Goal: Information Seeking & Learning: Learn about a topic

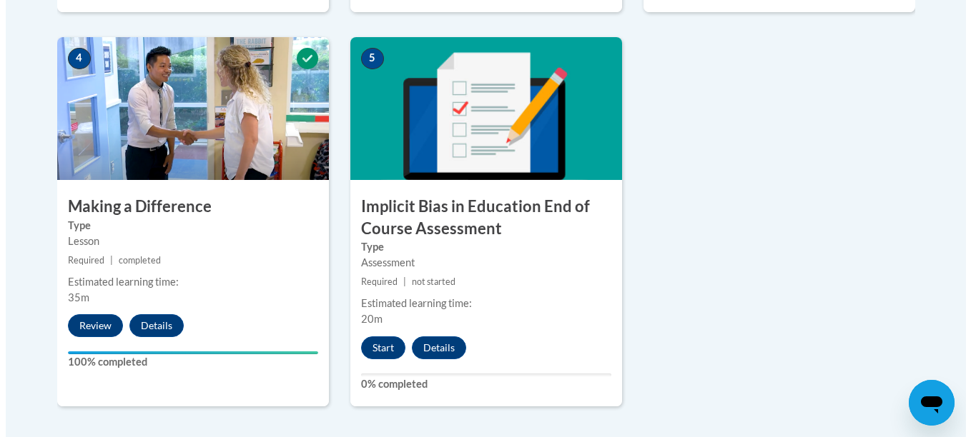
scroll to position [815, 0]
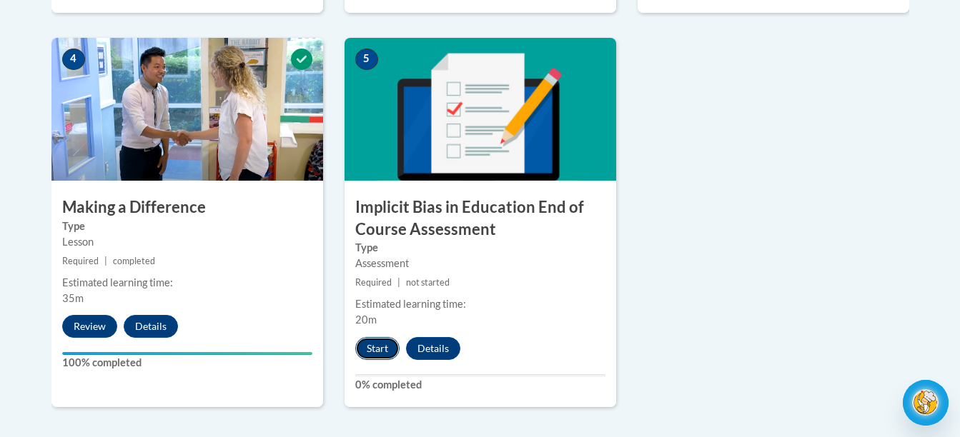
click at [373, 346] on button "Start" at bounding box center [377, 348] width 44 height 23
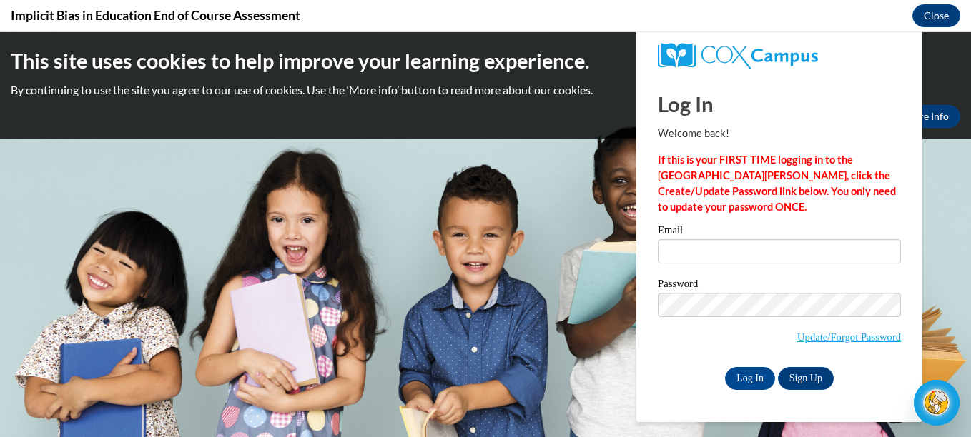
scroll to position [0, 0]
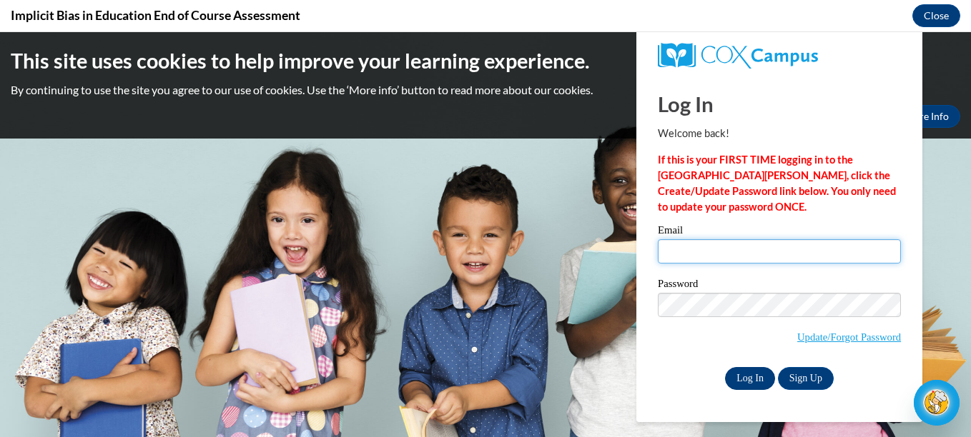
type input "yvonnef155@yahoo.com"
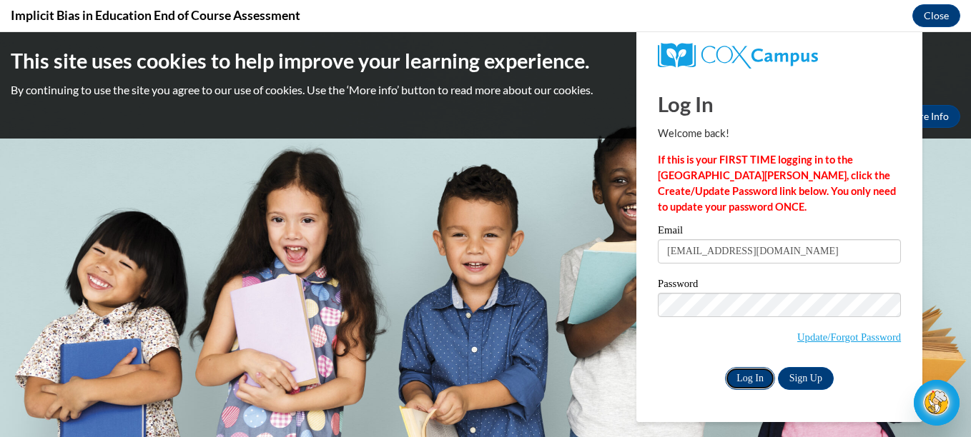
click at [744, 377] on input "Log In" at bounding box center [750, 378] width 50 height 23
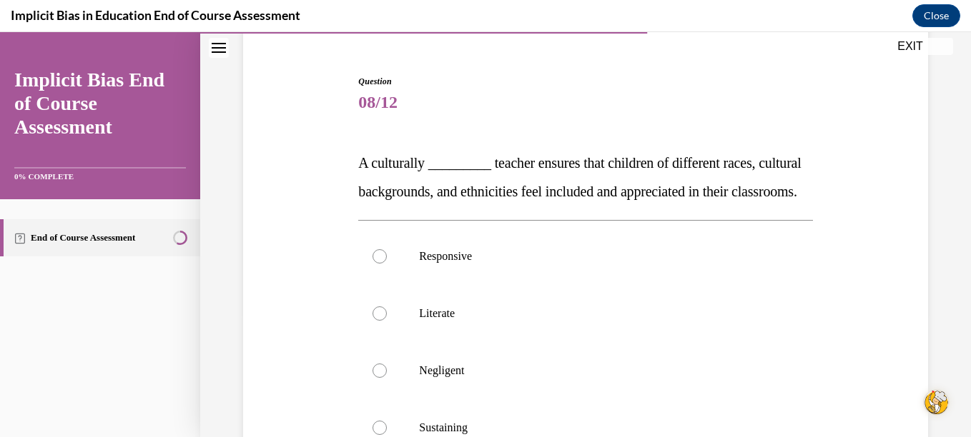
scroll to position [119, 0]
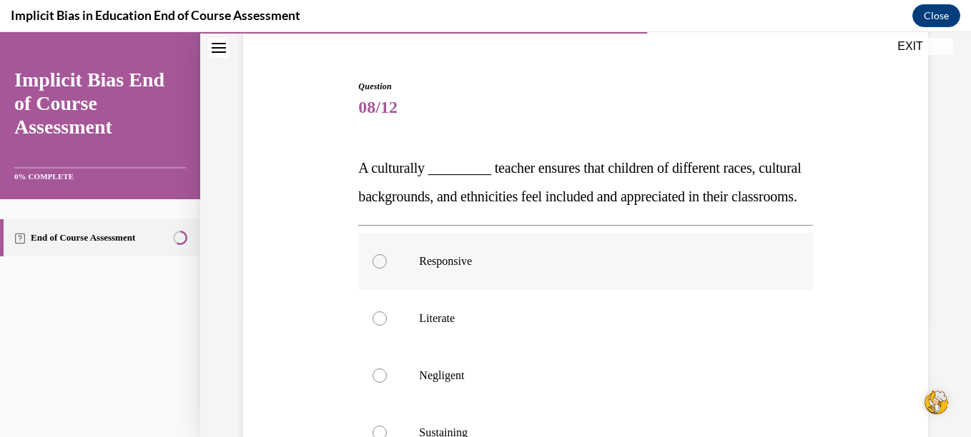
click at [377, 269] on div at bounding box center [379, 261] width 14 height 14
click at [377, 269] on input "Responsive" at bounding box center [379, 261] width 14 height 14
radio input "true"
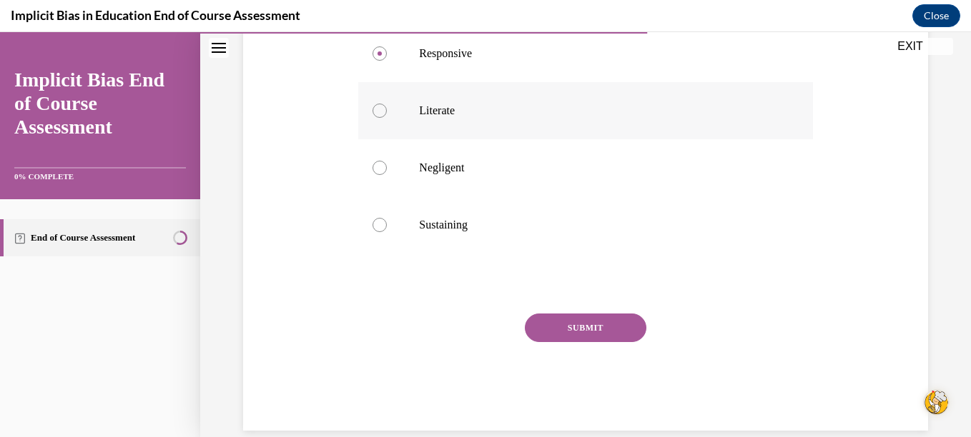
scroll to position [332, 0]
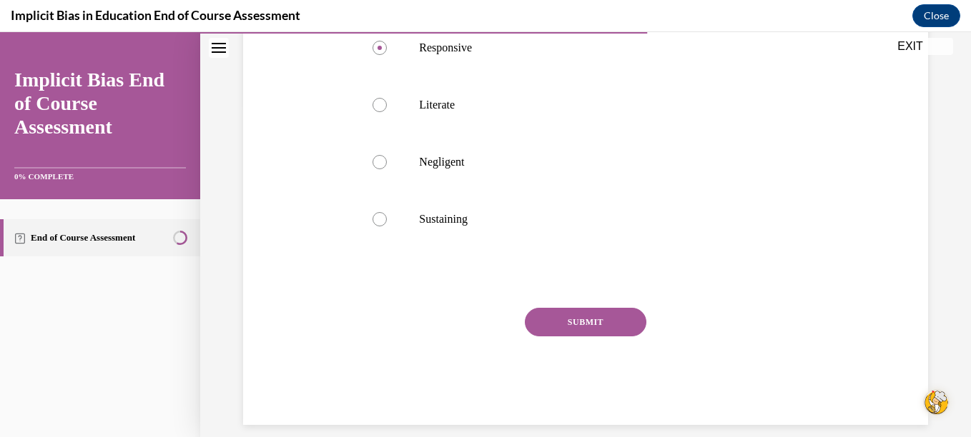
click at [586, 337] on button "SUBMIT" at bounding box center [586, 322] width 122 height 29
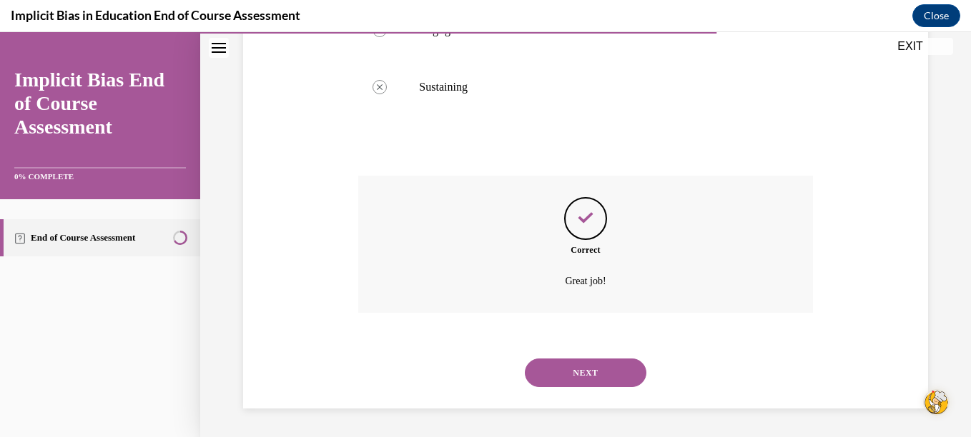
scroll to position [493, 0]
click at [584, 373] on button "NEXT" at bounding box center [586, 373] width 122 height 29
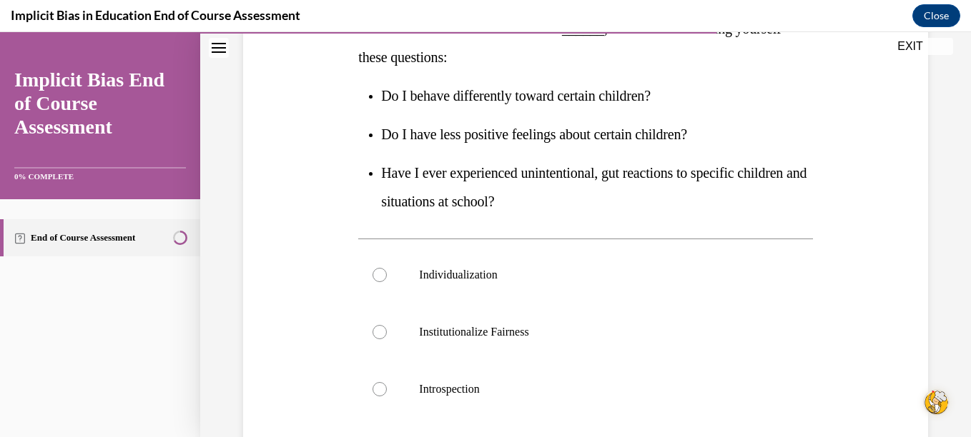
scroll to position [259, 0]
click at [379, 386] on div at bounding box center [379, 389] width 14 height 14
click at [379, 386] on input "Introspection" at bounding box center [379, 389] width 14 height 14
radio input "true"
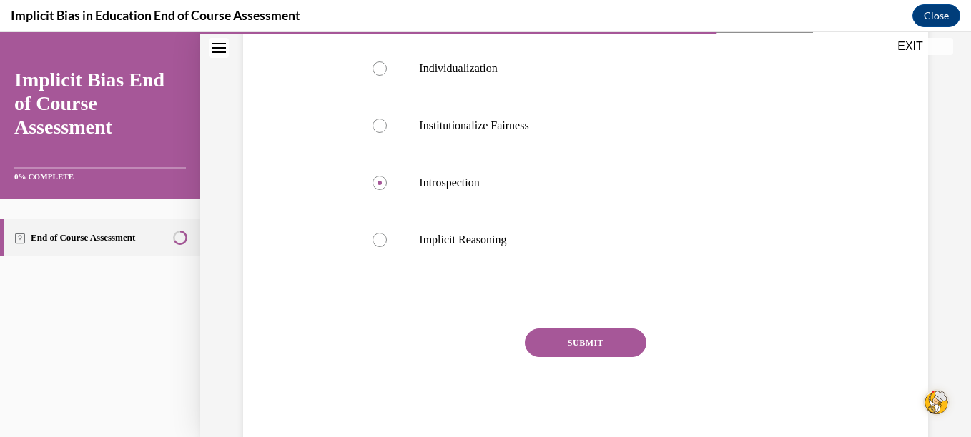
scroll to position [465, 0]
click at [575, 347] on button "SUBMIT" at bounding box center [586, 342] width 122 height 29
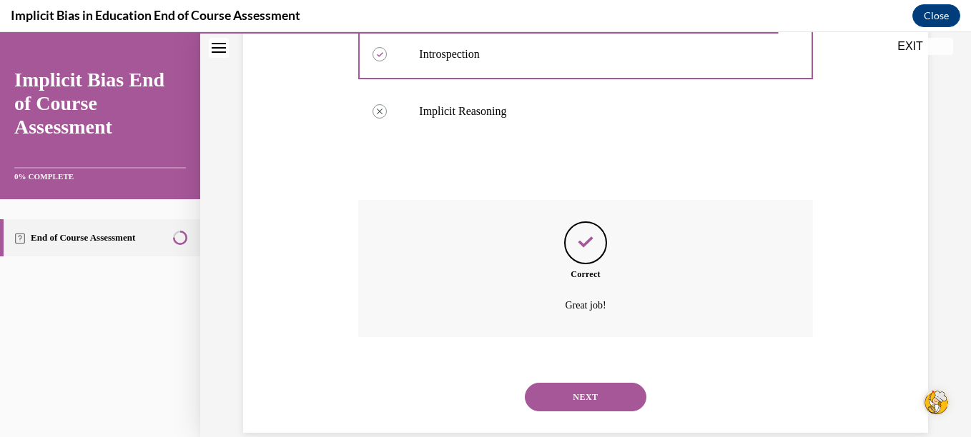
scroll to position [618, 0]
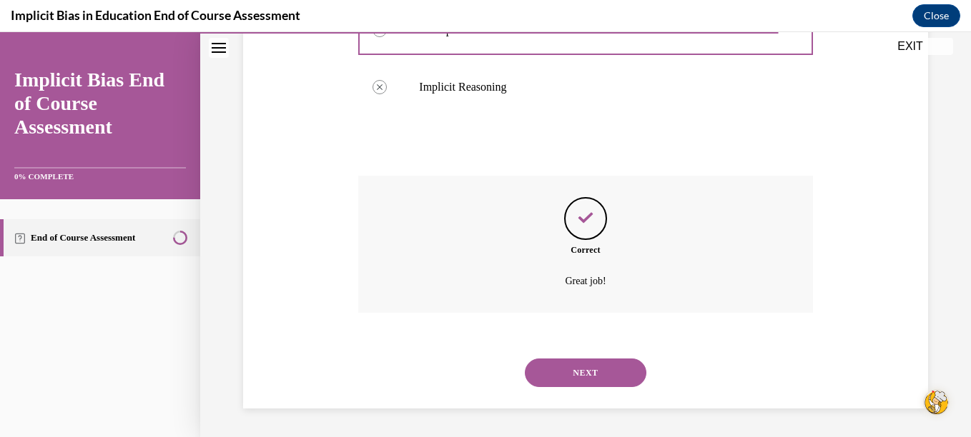
click at [578, 370] on button "NEXT" at bounding box center [586, 373] width 122 height 29
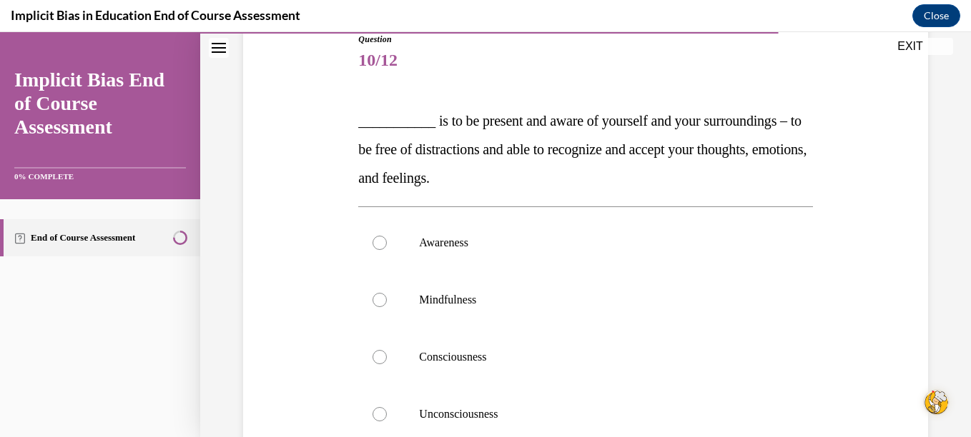
scroll to position [165, 0]
click at [372, 298] on div at bounding box center [379, 301] width 14 height 14
click at [372, 298] on input "Mindfulness" at bounding box center [379, 301] width 14 height 14
radio input "true"
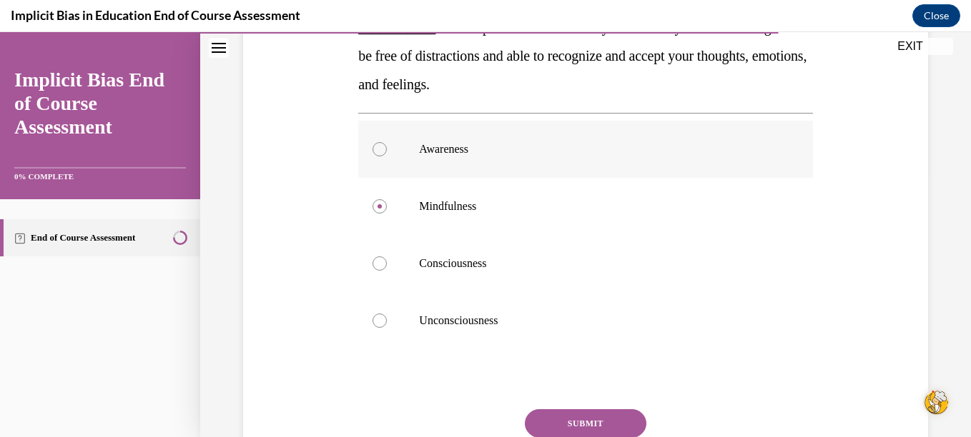
scroll to position [377, 0]
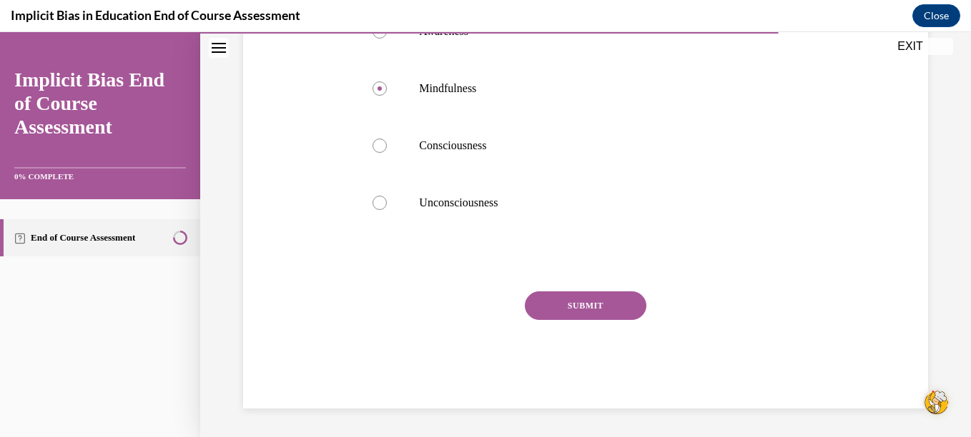
click at [583, 311] on button "SUBMIT" at bounding box center [586, 306] width 122 height 29
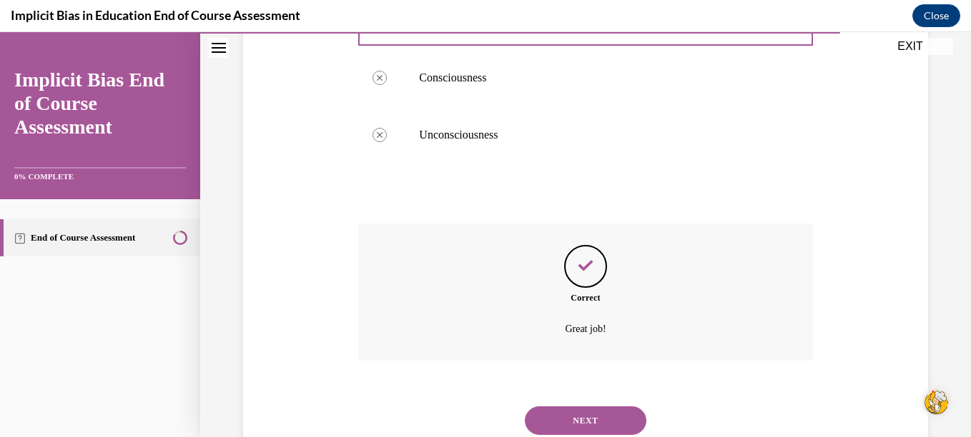
scroll to position [493, 0]
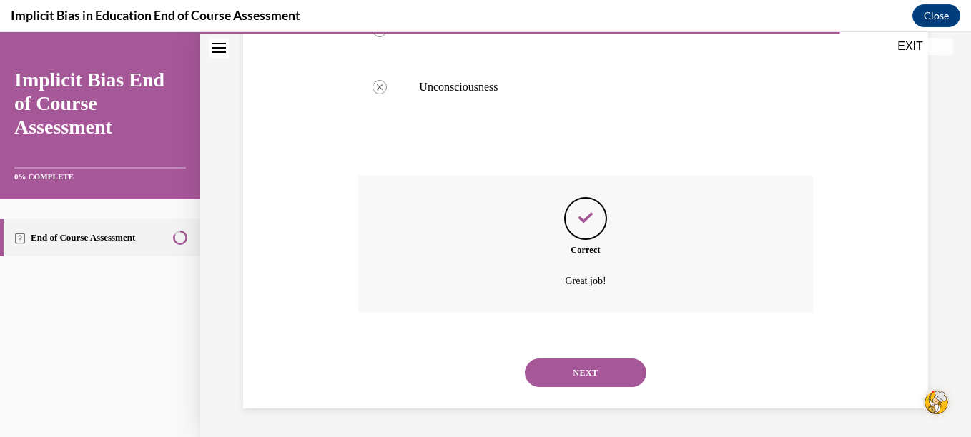
click at [605, 372] on button "NEXT" at bounding box center [586, 373] width 122 height 29
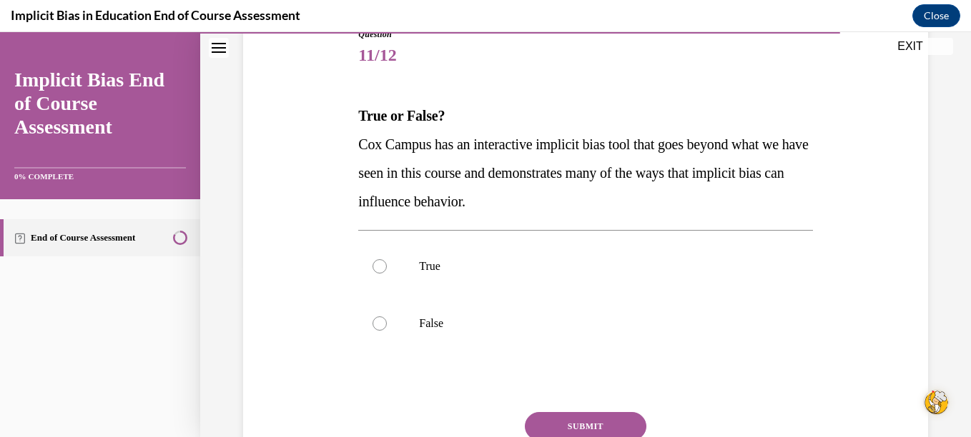
scroll to position [172, 0]
click at [374, 262] on div at bounding box center [379, 266] width 14 height 14
click at [374, 262] on input "True" at bounding box center [379, 266] width 14 height 14
radio input "true"
click at [555, 420] on button "SUBMIT" at bounding box center [586, 426] width 122 height 29
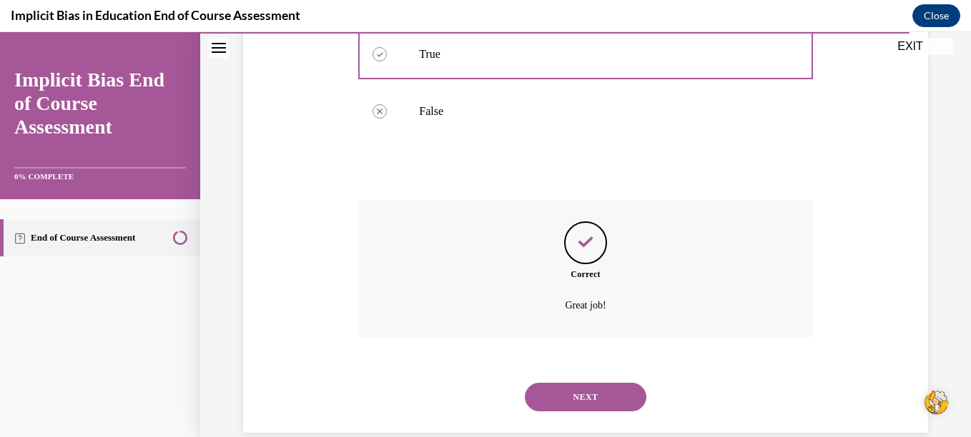
scroll to position [407, 0]
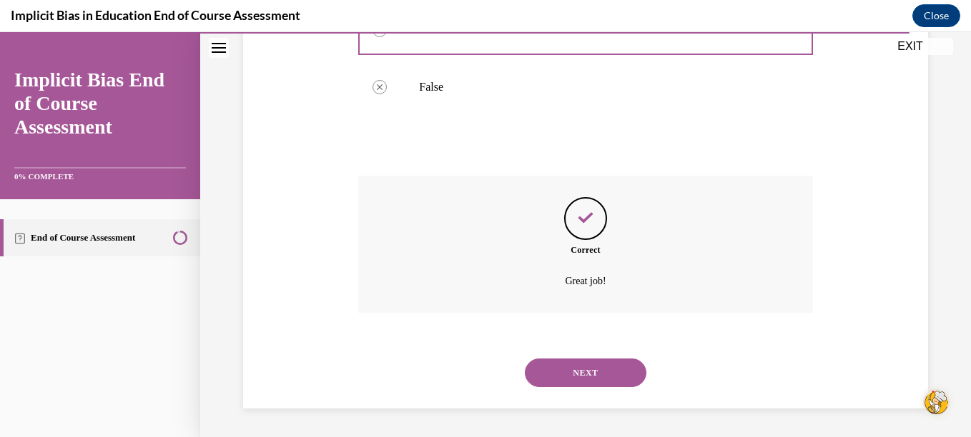
click at [540, 373] on button "NEXT" at bounding box center [586, 373] width 122 height 29
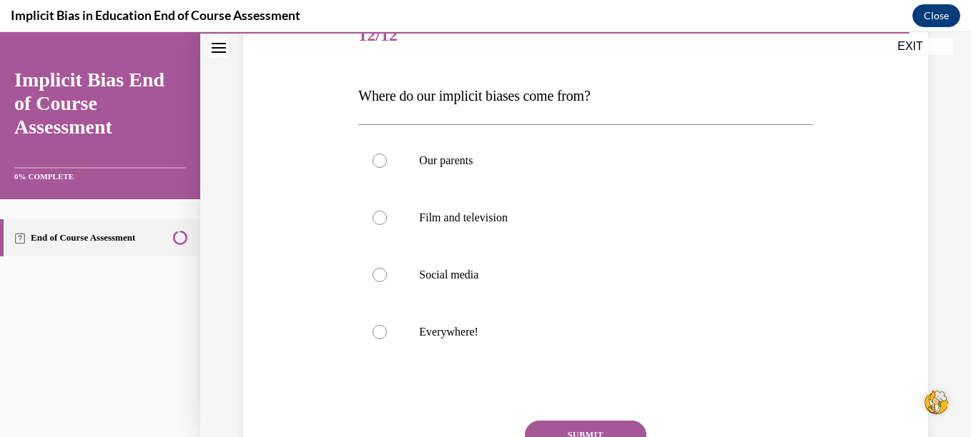
scroll to position [191, 0]
click at [377, 329] on div at bounding box center [379, 332] width 14 height 14
click at [377, 329] on input "Everywhere!" at bounding box center [379, 332] width 14 height 14
radio input "true"
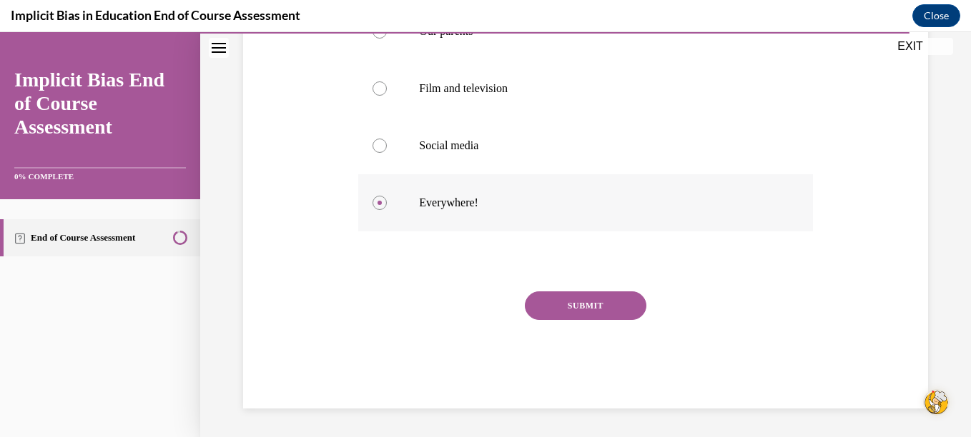
click at [566, 310] on button "SUBMIT" at bounding box center [586, 306] width 122 height 29
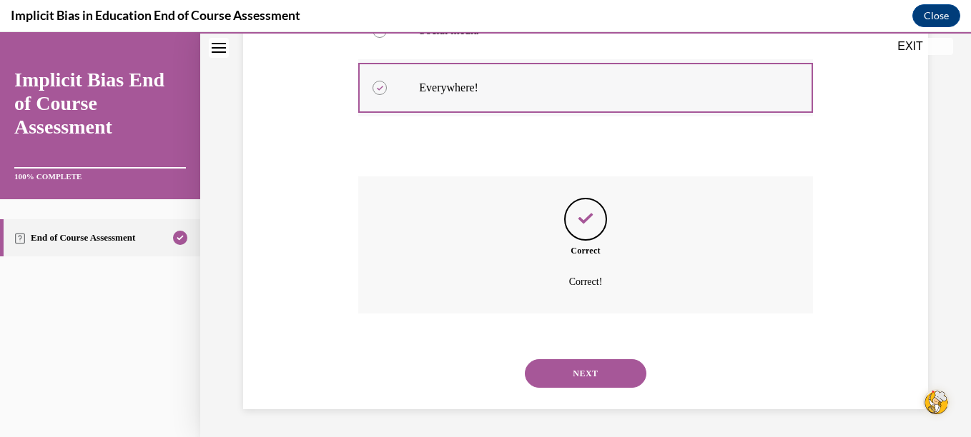
scroll to position [436, 0]
click at [583, 370] on button "NEXT" at bounding box center [586, 373] width 122 height 29
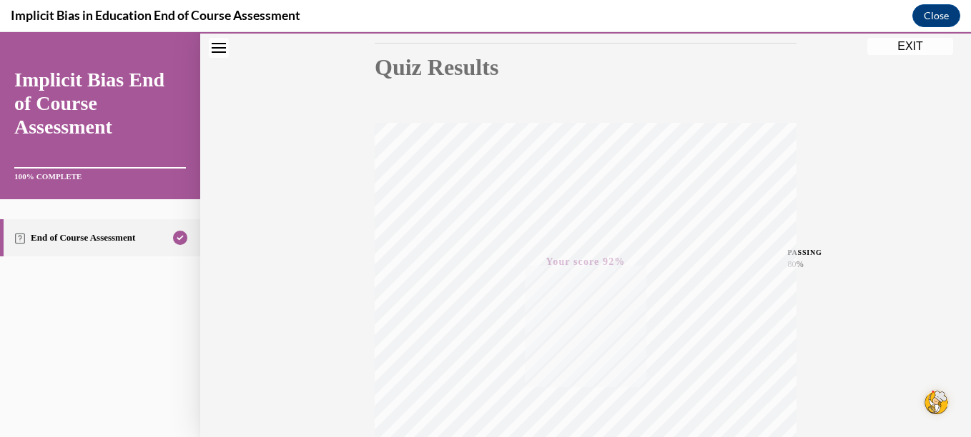
scroll to position [127, 0]
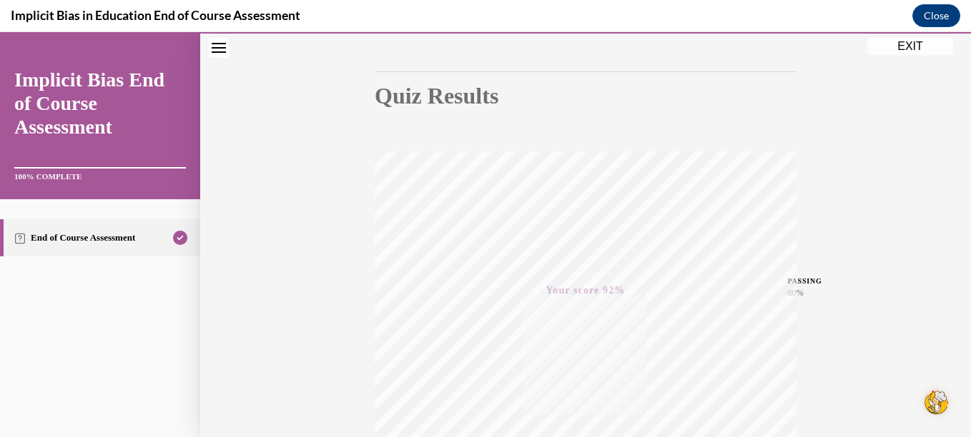
click at [906, 46] on button "EXIT" at bounding box center [910, 46] width 86 height 17
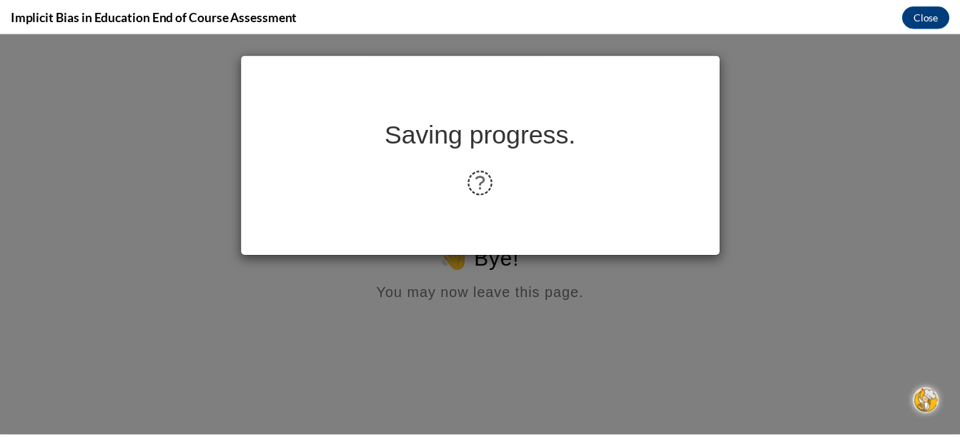
scroll to position [0, 0]
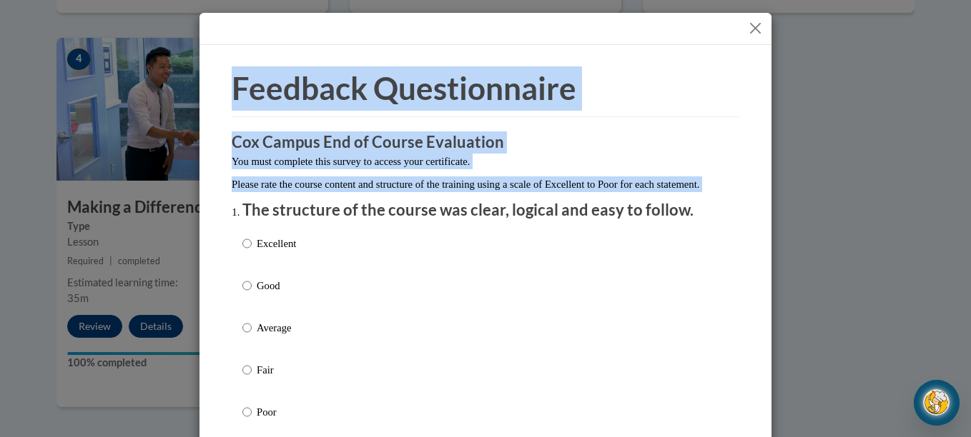
drag, startPoint x: 746, startPoint y: 224, endPoint x: 814, endPoint y: 28, distance: 207.8
click at [814, 28] on div "Feedback Questionnaire Rate Course Comments Cox Campus End of Course Evaluation…" at bounding box center [485, 218] width 971 height 437
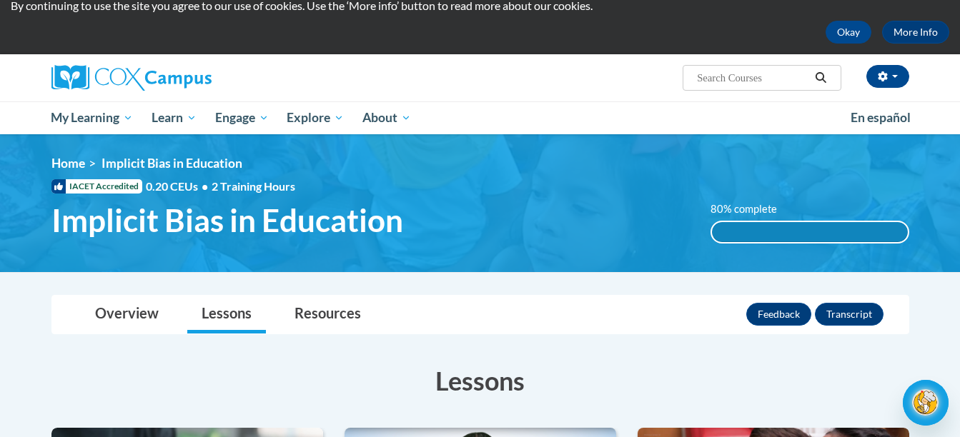
scroll to position [51, 0]
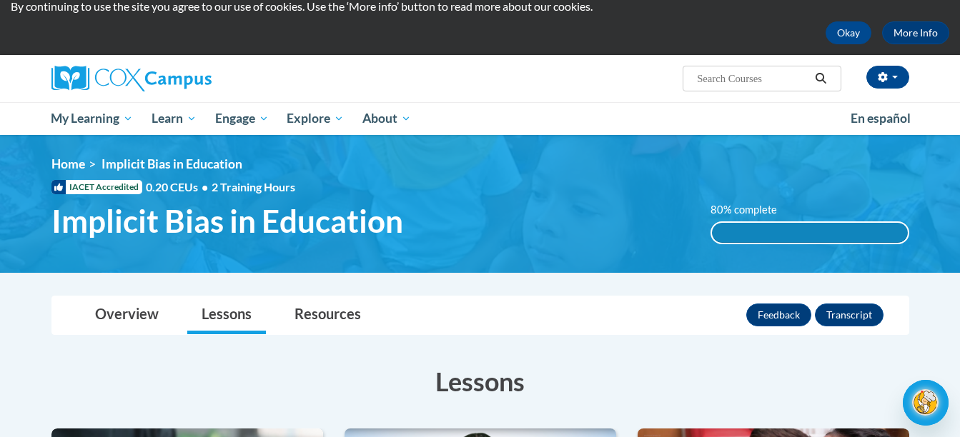
click at [501, 392] on h3 "Lessons" at bounding box center [480, 382] width 858 height 36
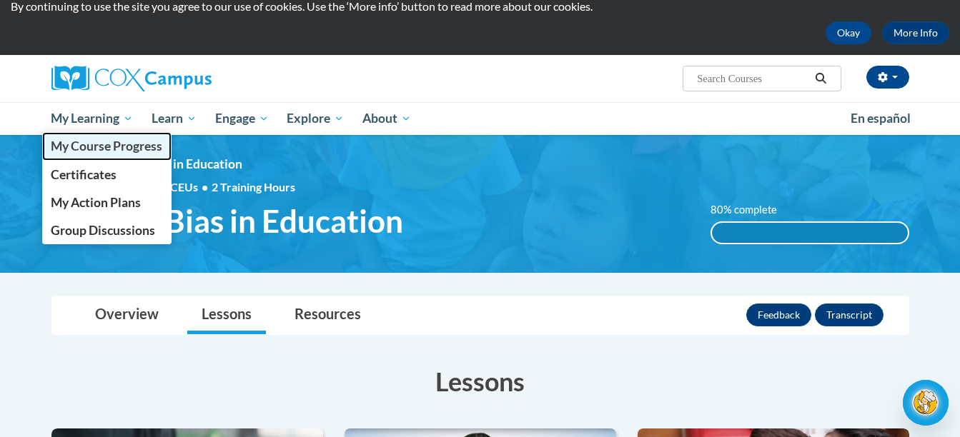
click at [86, 143] on span "My Course Progress" at bounding box center [107, 146] width 112 height 15
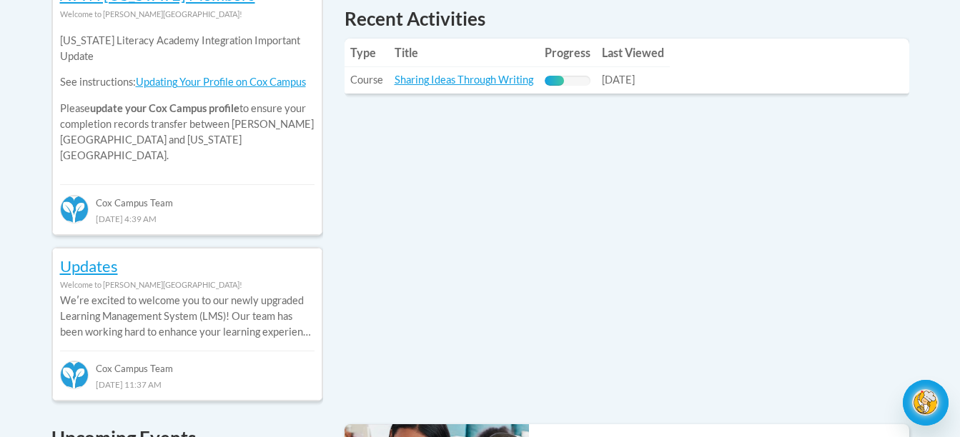
scroll to position [688, 0]
click at [510, 81] on link "Sharing Ideas Through Writing" at bounding box center [464, 80] width 139 height 12
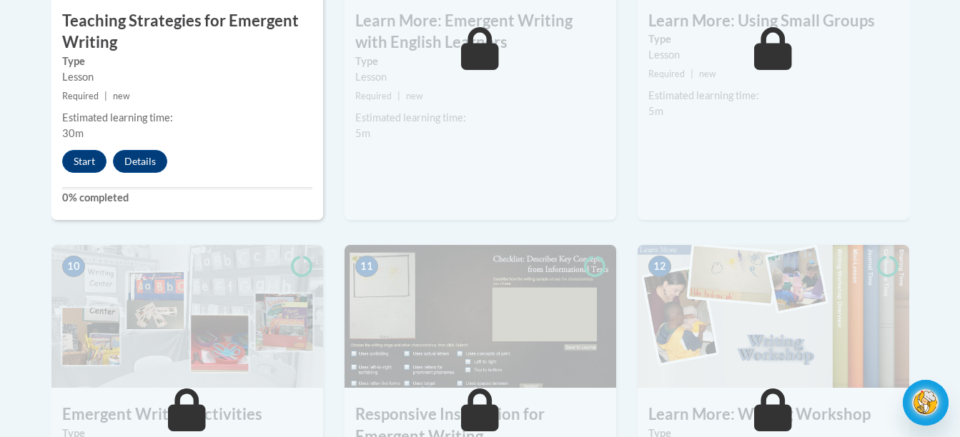
scroll to position [1418, 0]
click at [76, 151] on button "Start" at bounding box center [84, 162] width 44 height 23
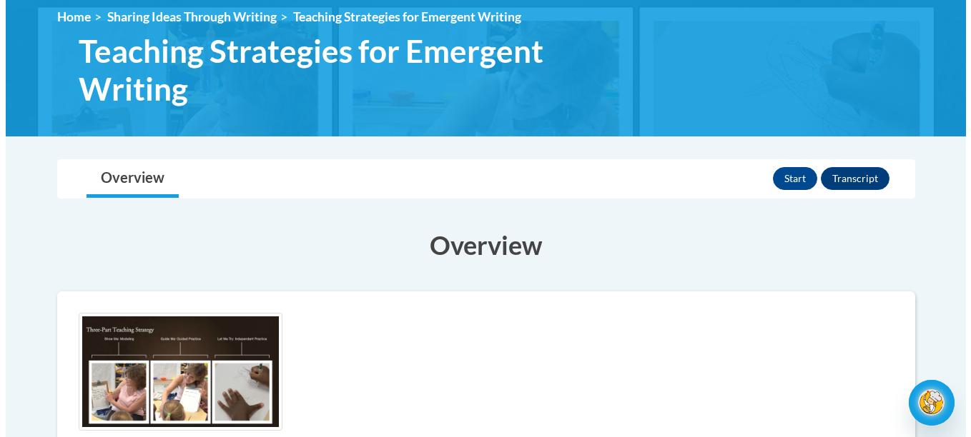
scroll to position [190, 0]
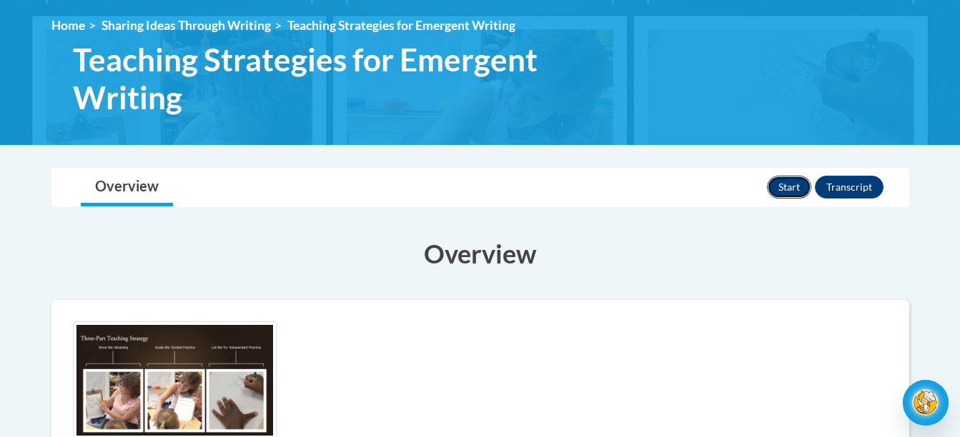
click at [789, 186] on button "Start" at bounding box center [789, 187] width 44 height 23
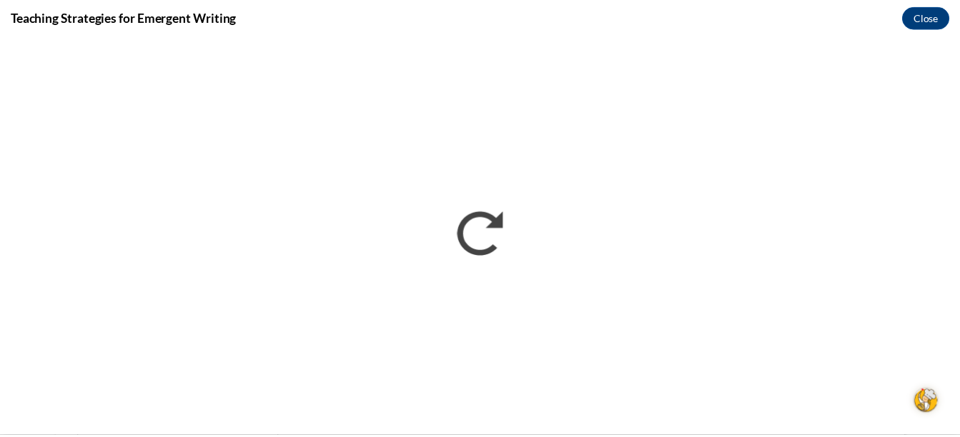
scroll to position [0, 0]
